Goal: Find specific page/section: Find specific page/section

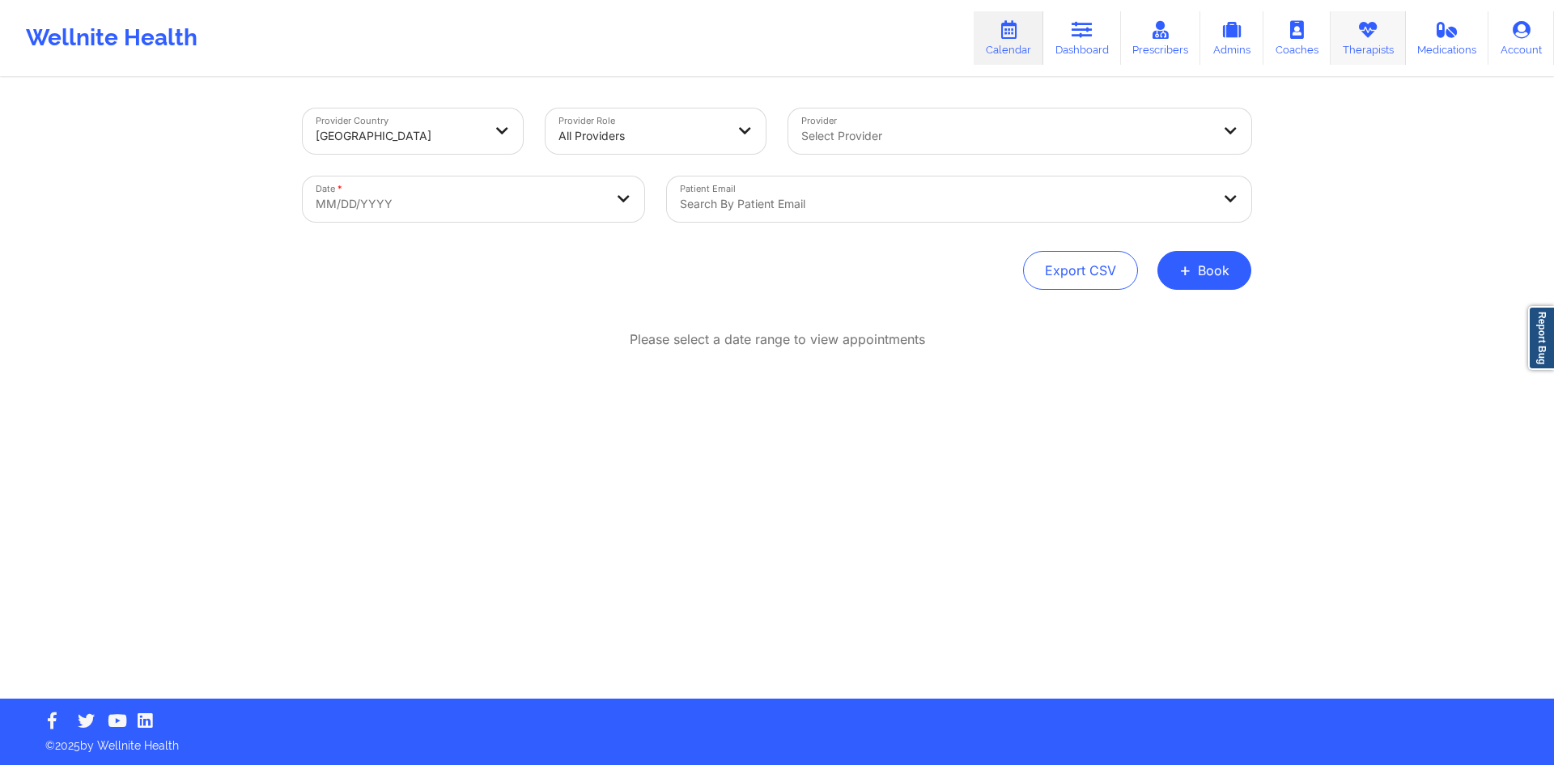
click at [1363, 40] on link "Therapists" at bounding box center [1368, 37] width 75 height 53
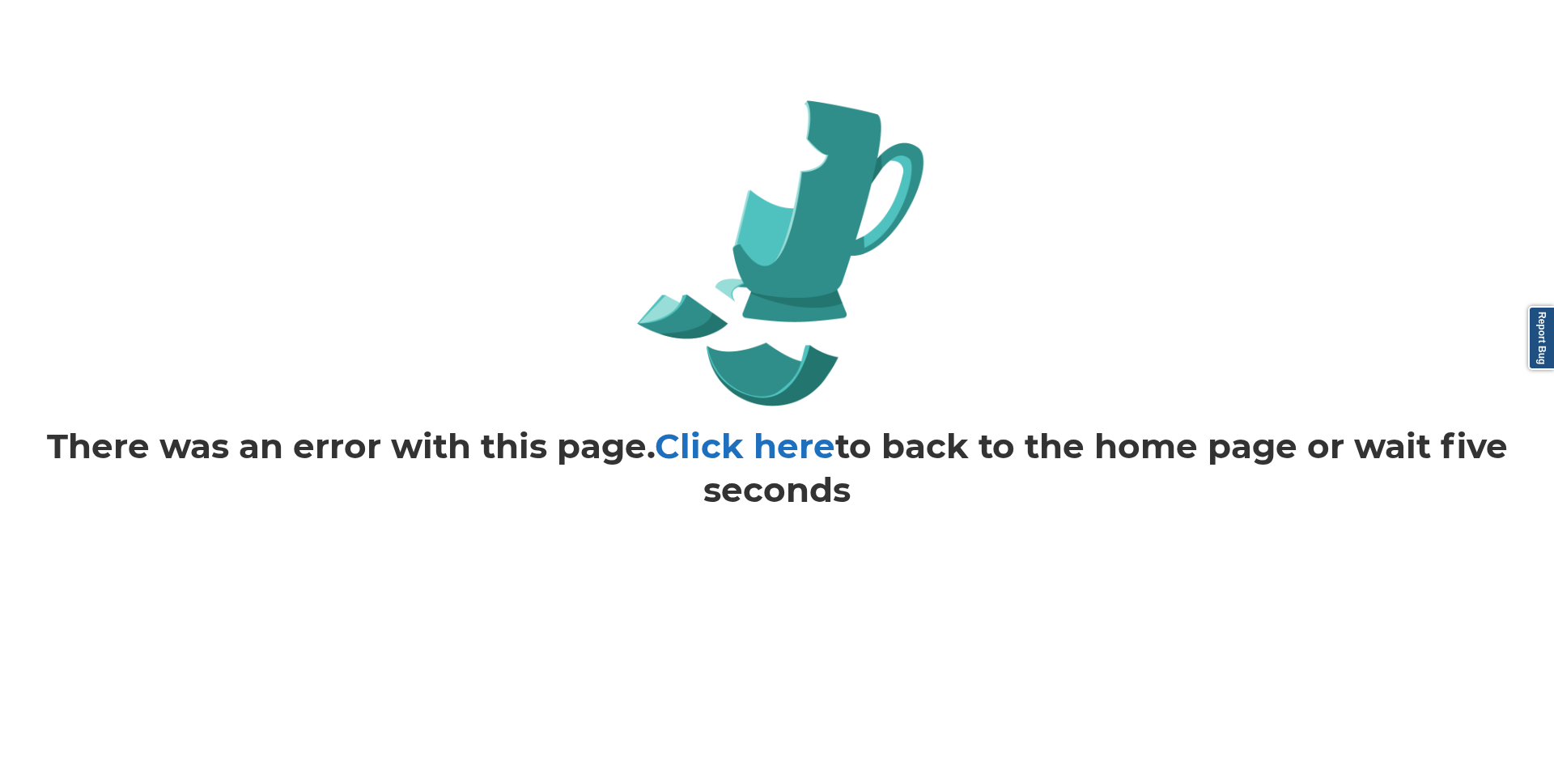
click at [781, 451] on link "Click here" at bounding box center [745, 446] width 181 height 42
click at [780, 448] on link "Click here" at bounding box center [745, 446] width 181 height 42
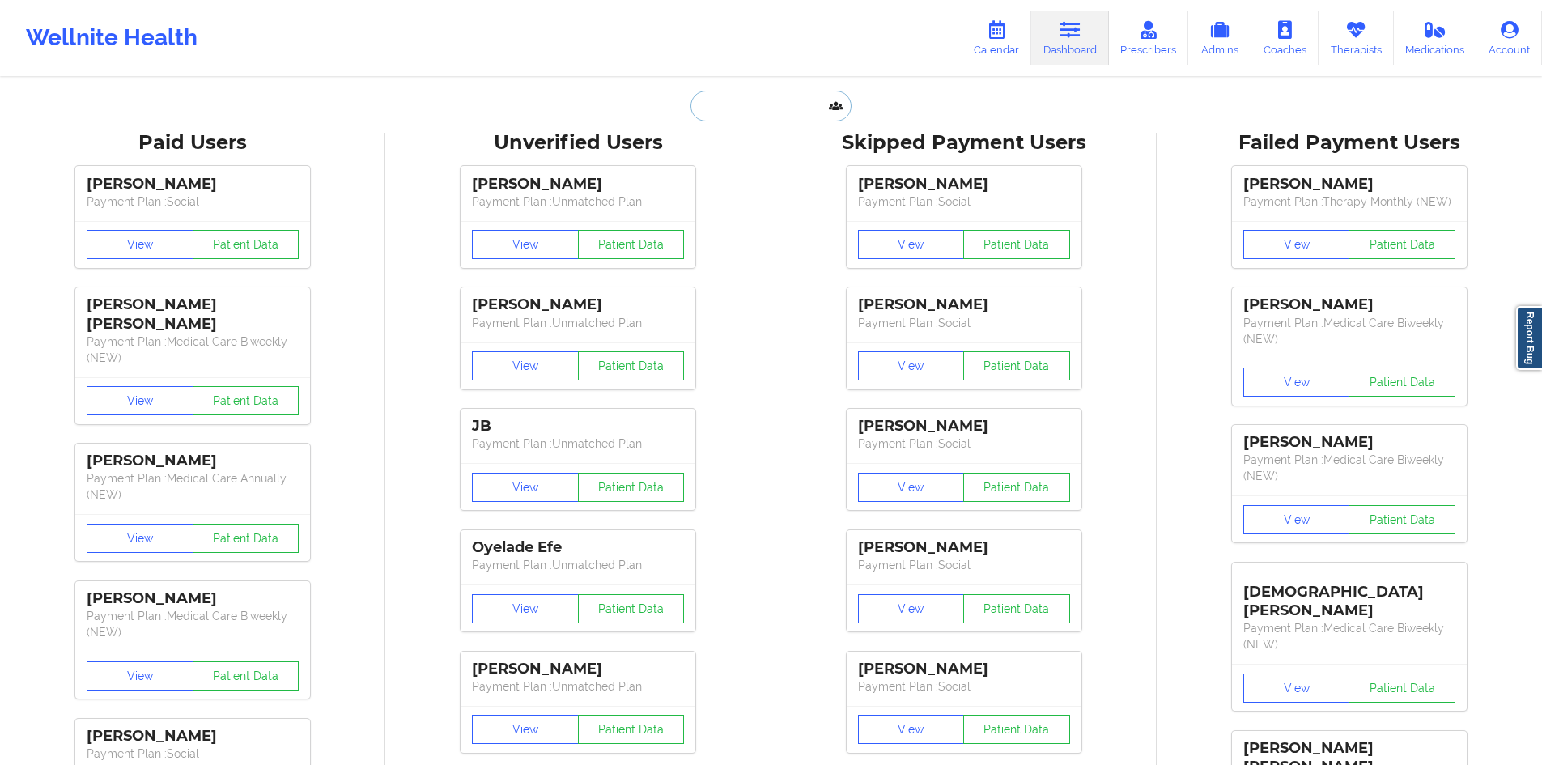
click at [714, 93] on input "text" at bounding box center [771, 106] width 160 height 31
click at [1379, 53] on link "Therapists" at bounding box center [1356, 37] width 75 height 53
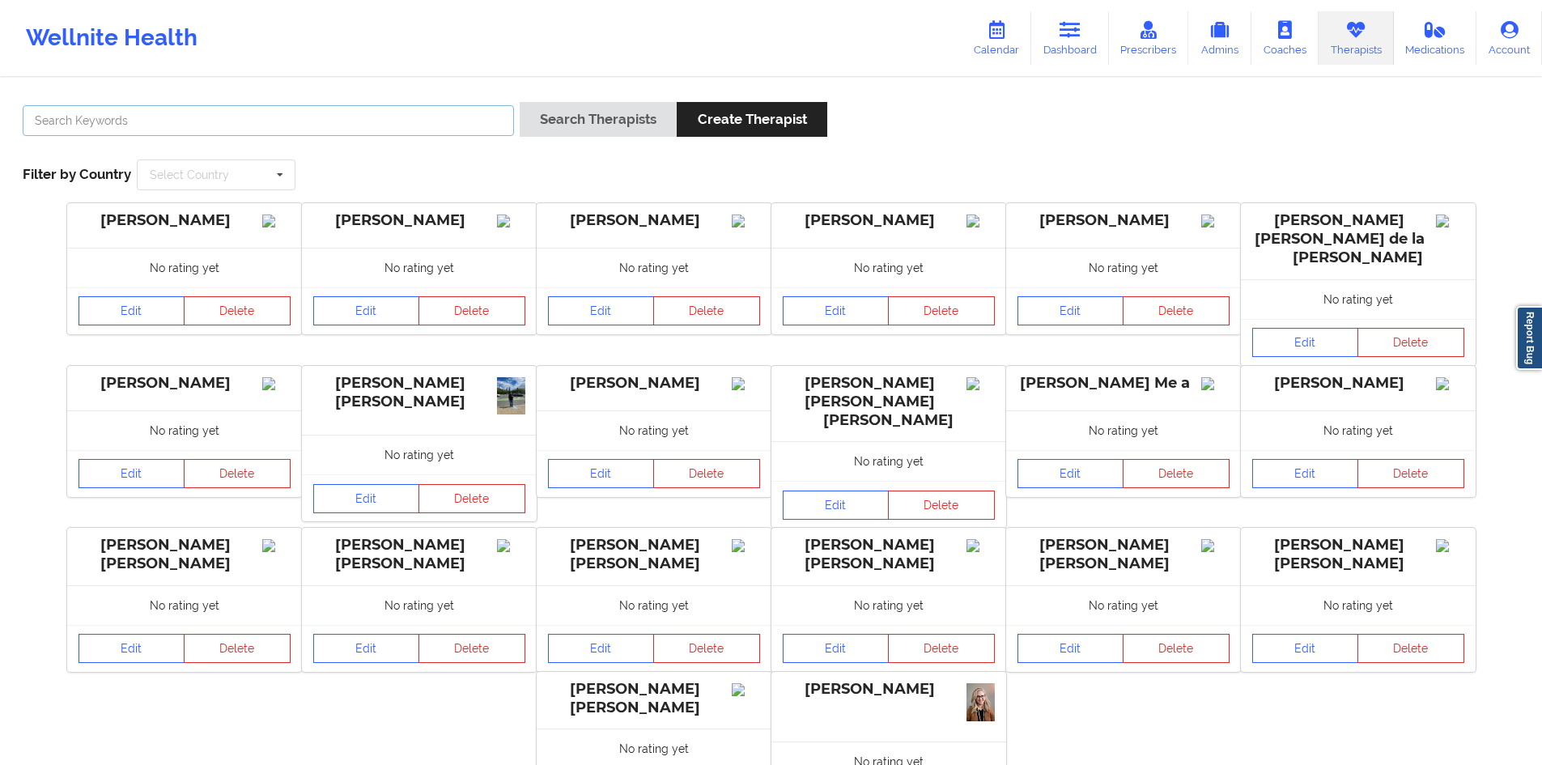
click at [367, 115] on input "text" at bounding box center [268, 120] width 491 height 31
paste input "Elizabeth Carey"
click at [618, 127] on button "Search Therapists" at bounding box center [598, 119] width 157 height 35
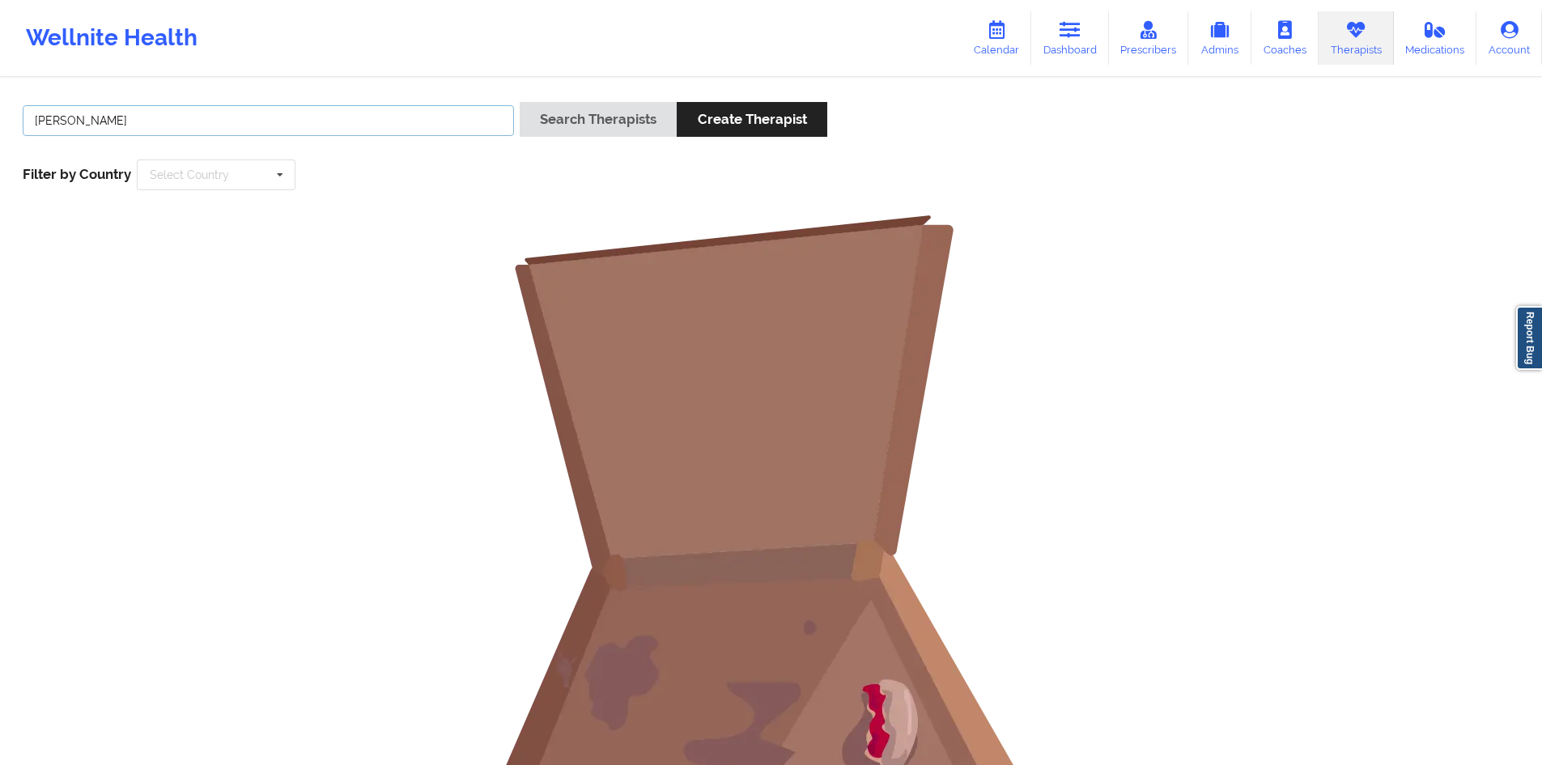
click at [270, 112] on input "Elizabeth Carey" at bounding box center [268, 120] width 491 height 31
click at [520, 102] on button "Search Therapists" at bounding box center [598, 119] width 157 height 35
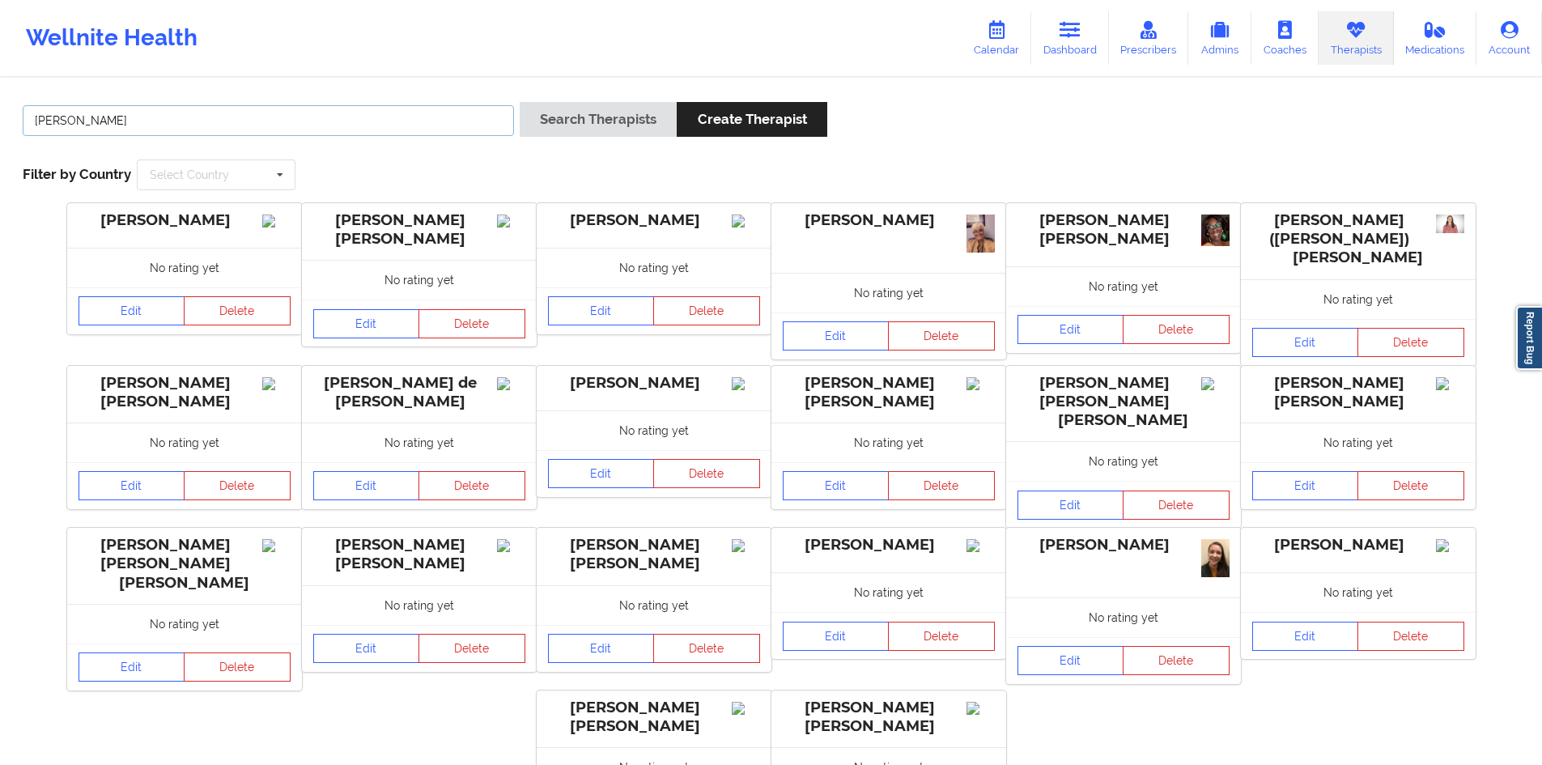
paste input "Carey"
type input "Elizabeth Carey"
click at [344, 151] on div "Elizabeth Carey Search Therapists Create Therapist Filter by Country Select Cou…" at bounding box center [770, 146] width 1519 height 111
click at [344, 130] on input "Elizabeth Carey" at bounding box center [268, 120] width 491 height 31
